Goal: Transaction & Acquisition: Subscribe to service/newsletter

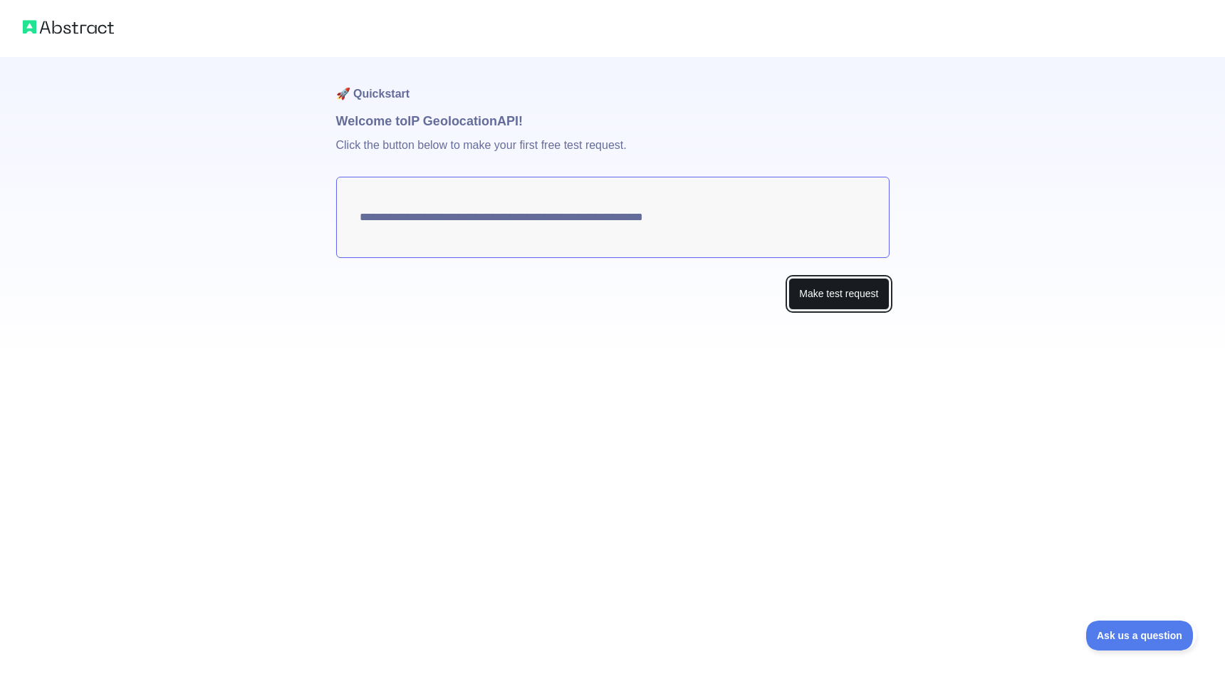
click at [818, 293] on button "Make test request" at bounding box center [838, 294] width 100 height 32
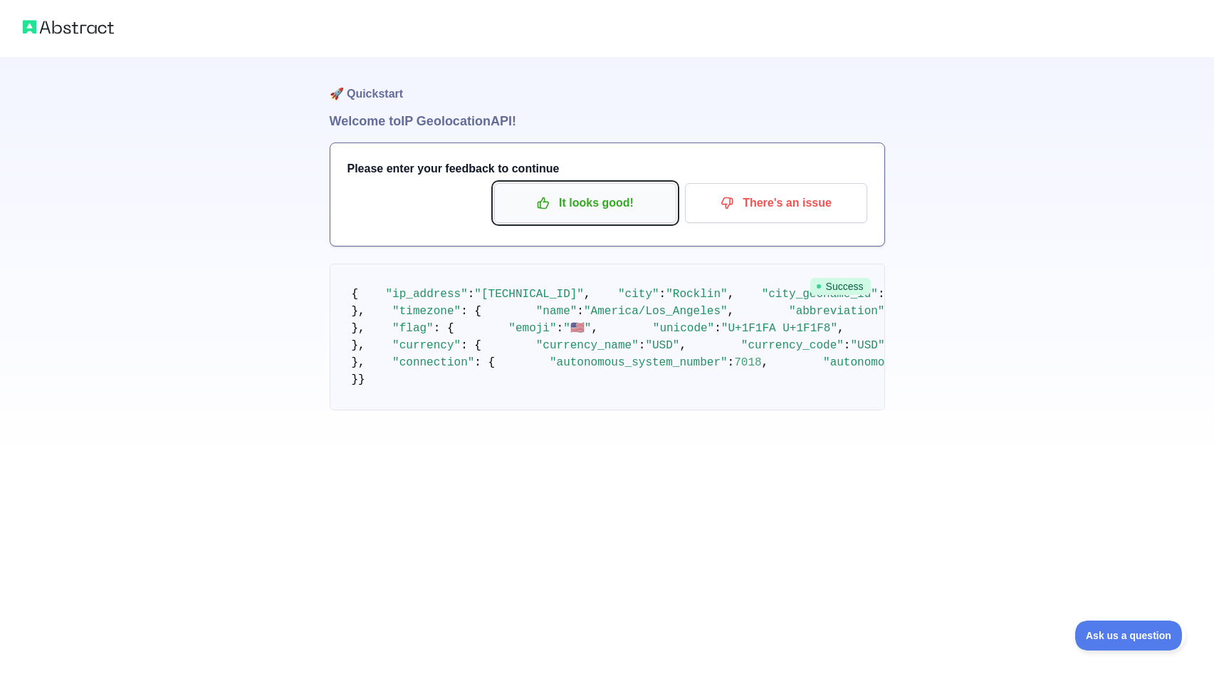
click at [617, 207] on p "It looks good!" at bounding box center [585, 203] width 161 height 24
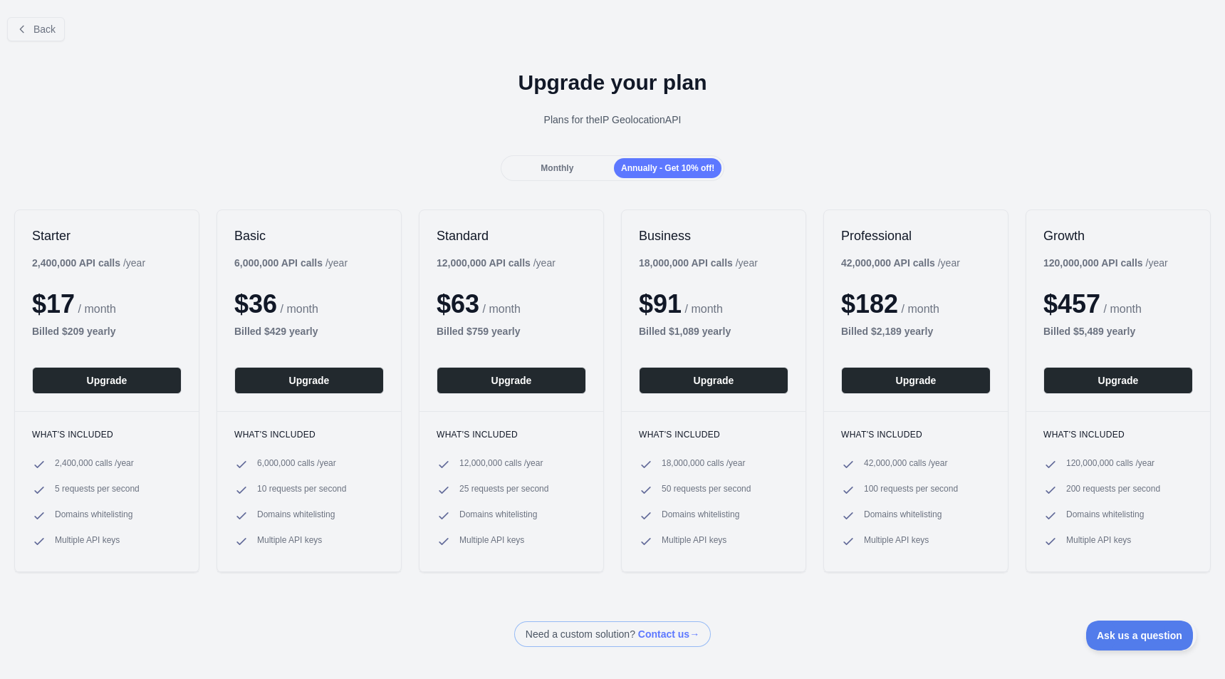
click at [274, 674] on div "Back Upgrade your plan Plans for the IP Geolocation API Monthly Annually - Get …" at bounding box center [612, 339] width 1225 height 679
